Goal: Transaction & Acquisition: Purchase product/service

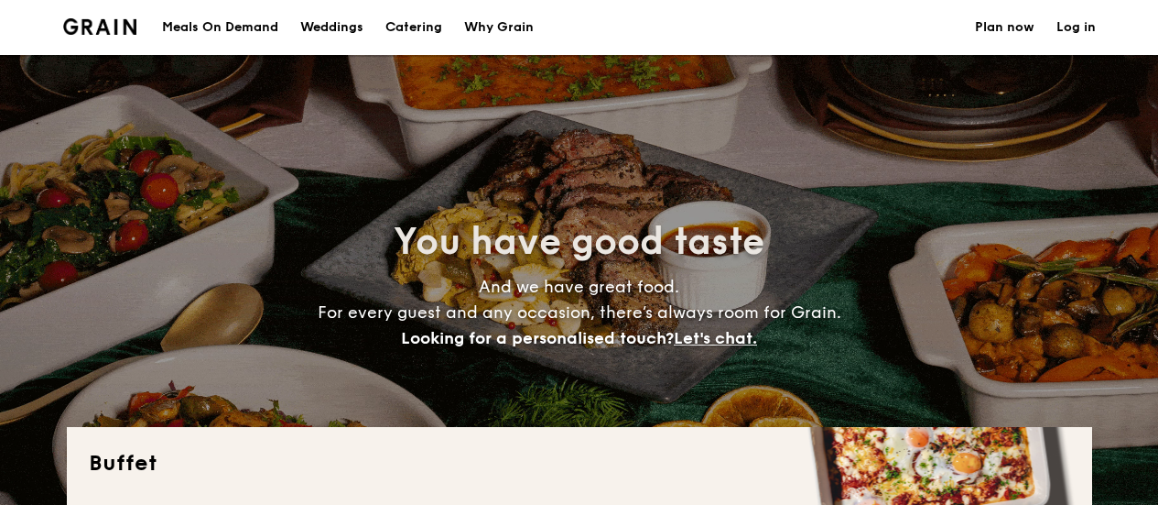
select select
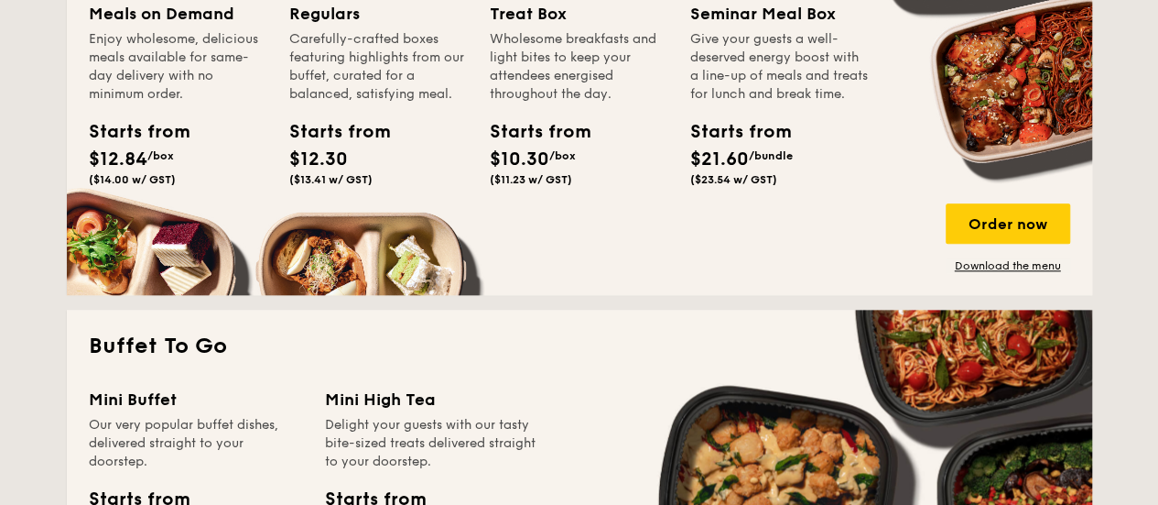
scroll to position [1007, 0]
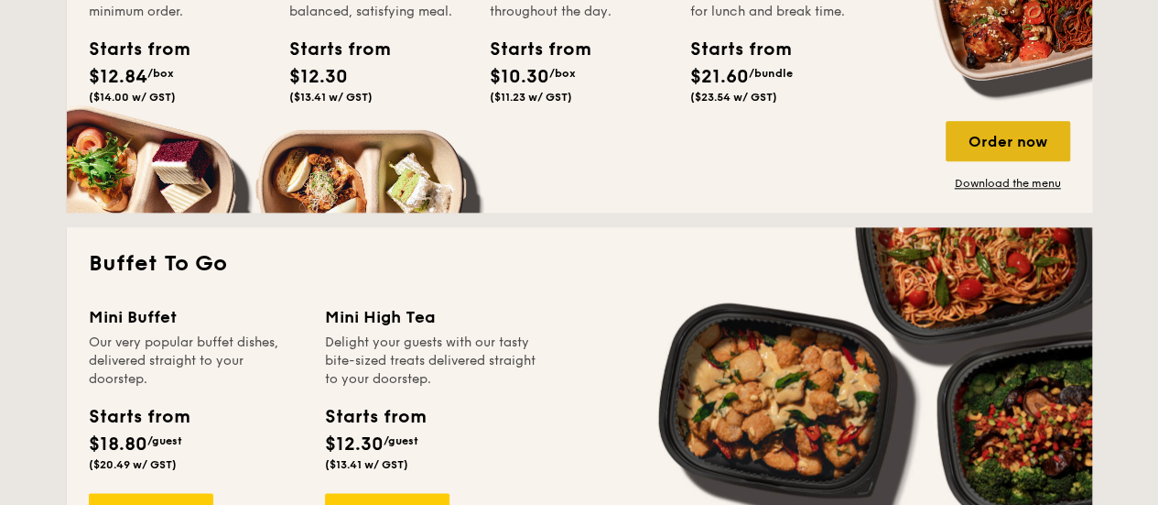
click at [1019, 144] on div "Order now" at bounding box center [1008, 141] width 125 height 40
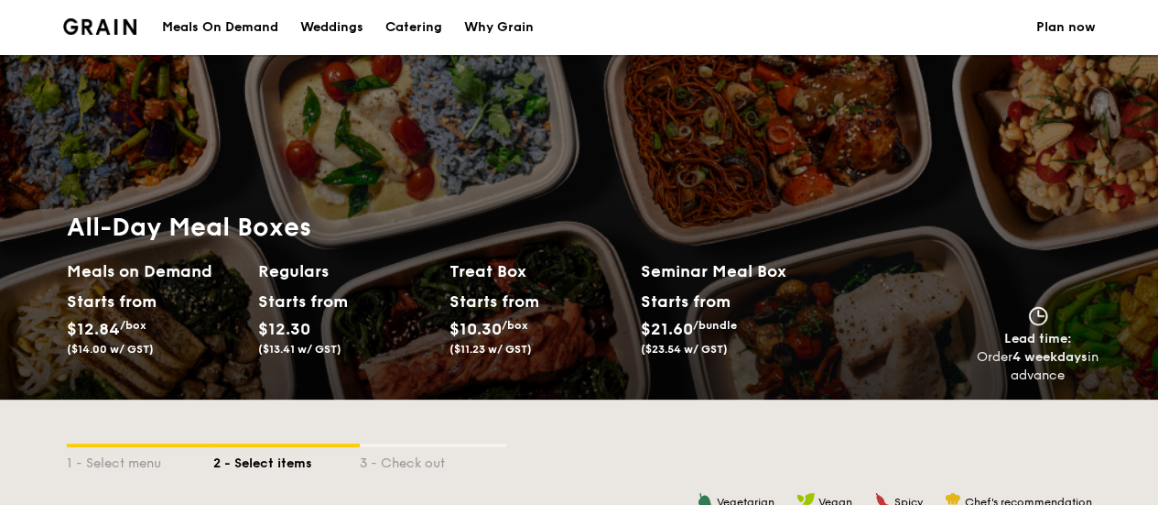
click at [251, 22] on div "Meals On Demand" at bounding box center [220, 27] width 116 height 55
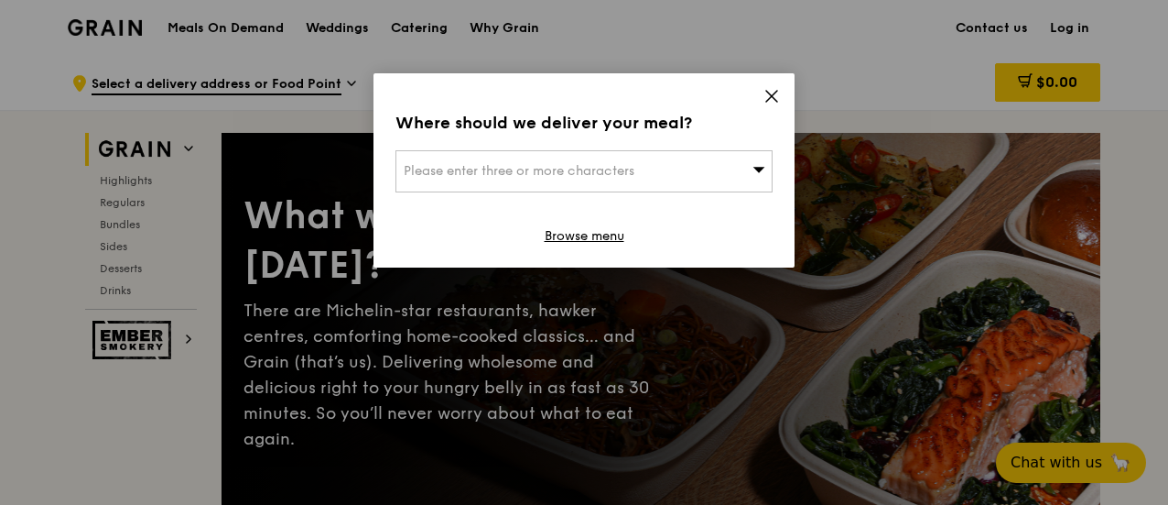
click at [773, 96] on icon at bounding box center [772, 96] width 16 height 16
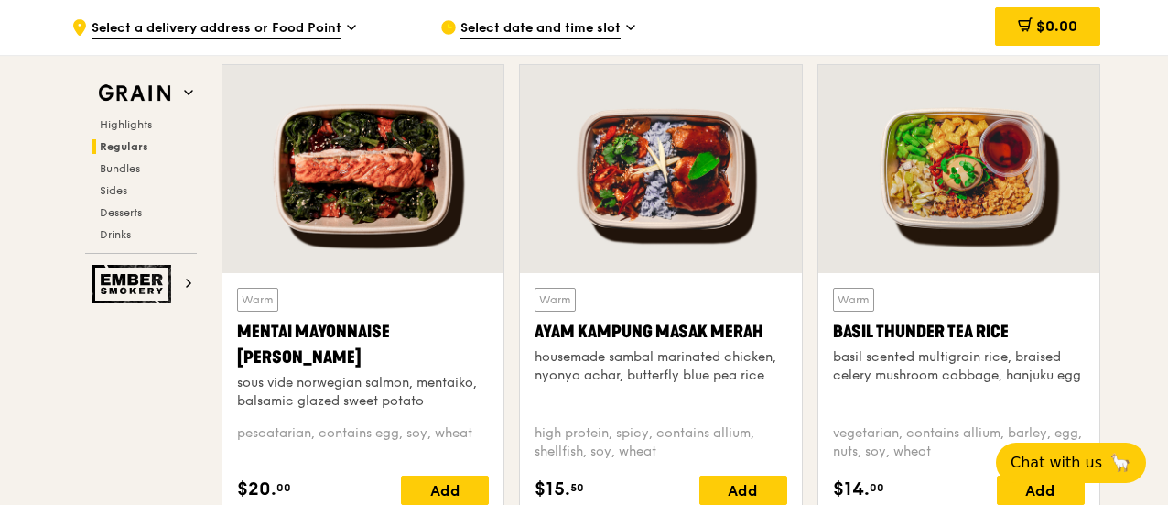
scroll to position [1282, 0]
